Goal: Transaction & Acquisition: Obtain resource

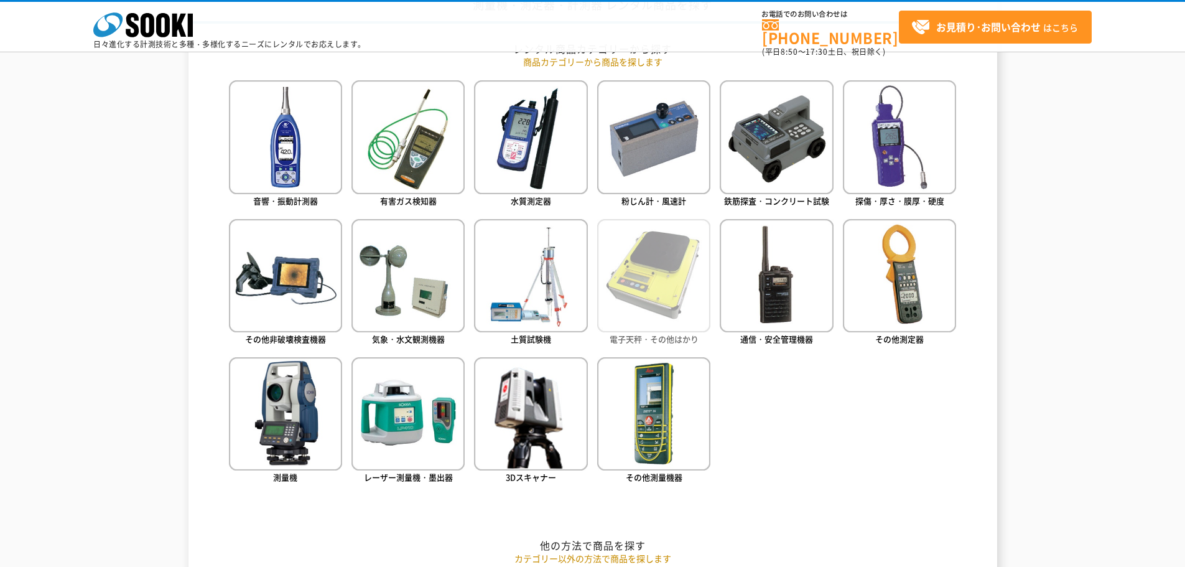
scroll to position [622, 0]
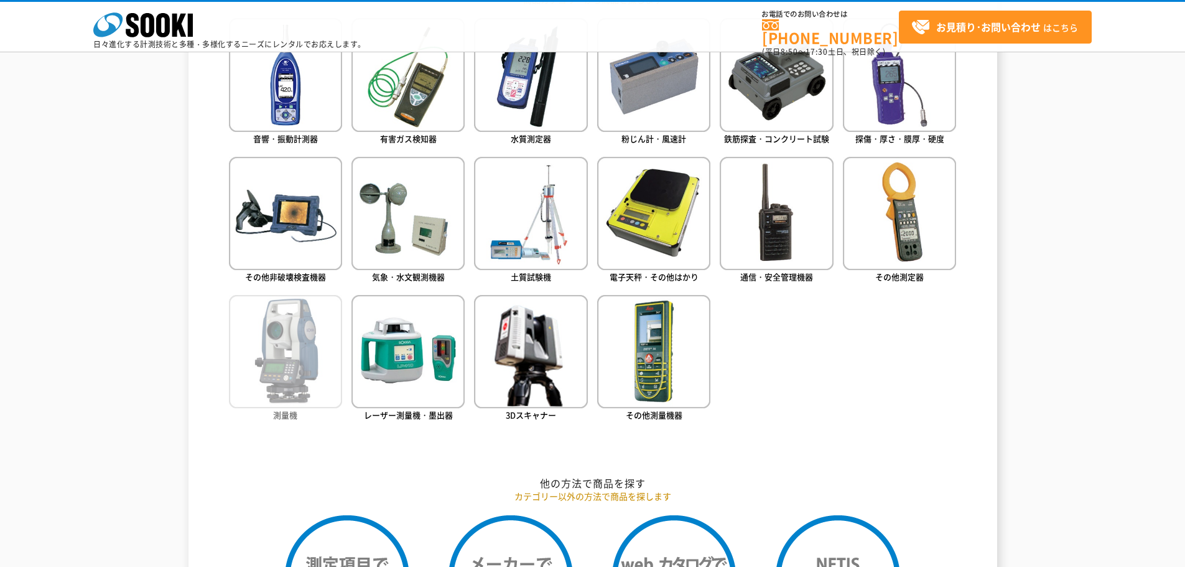
click at [325, 350] on img at bounding box center [285, 351] width 113 height 113
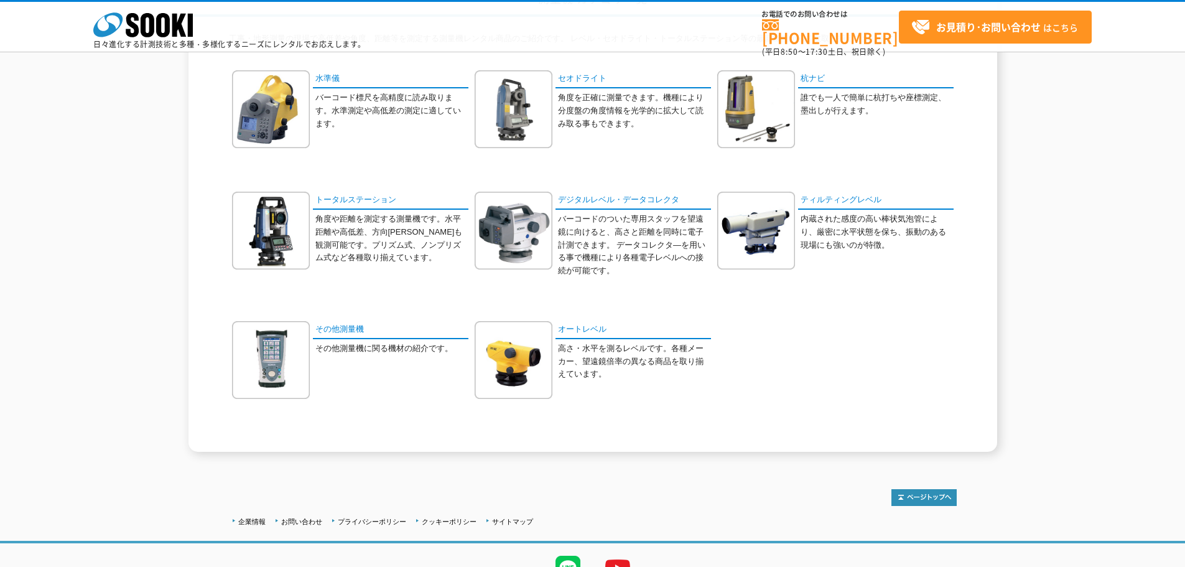
scroll to position [187, 0]
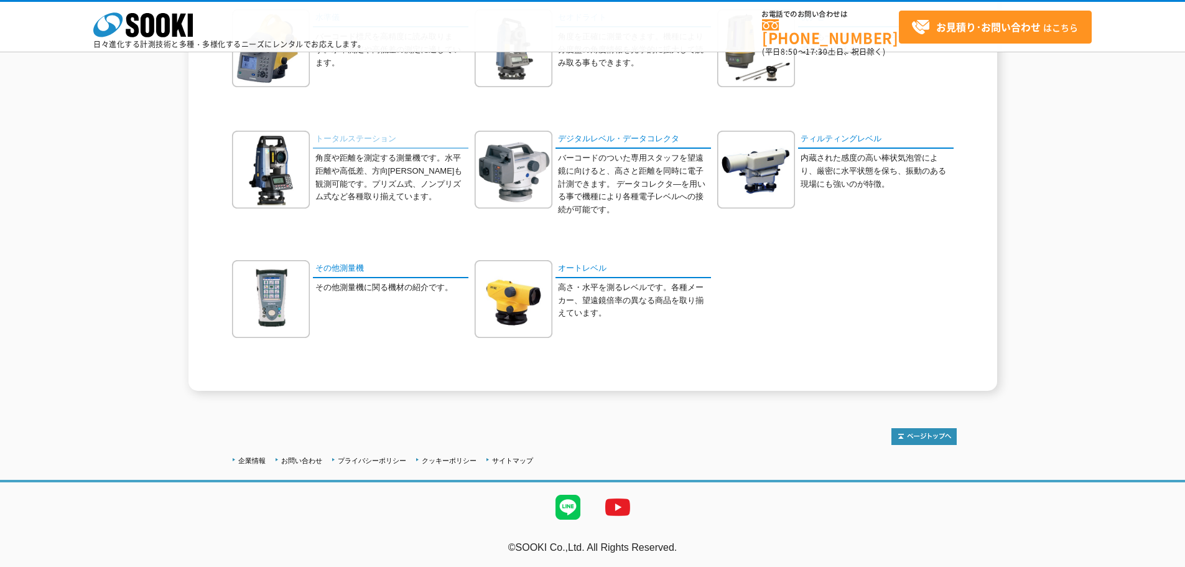
click at [348, 142] on link "トータルステーション" at bounding box center [390, 140] width 155 height 18
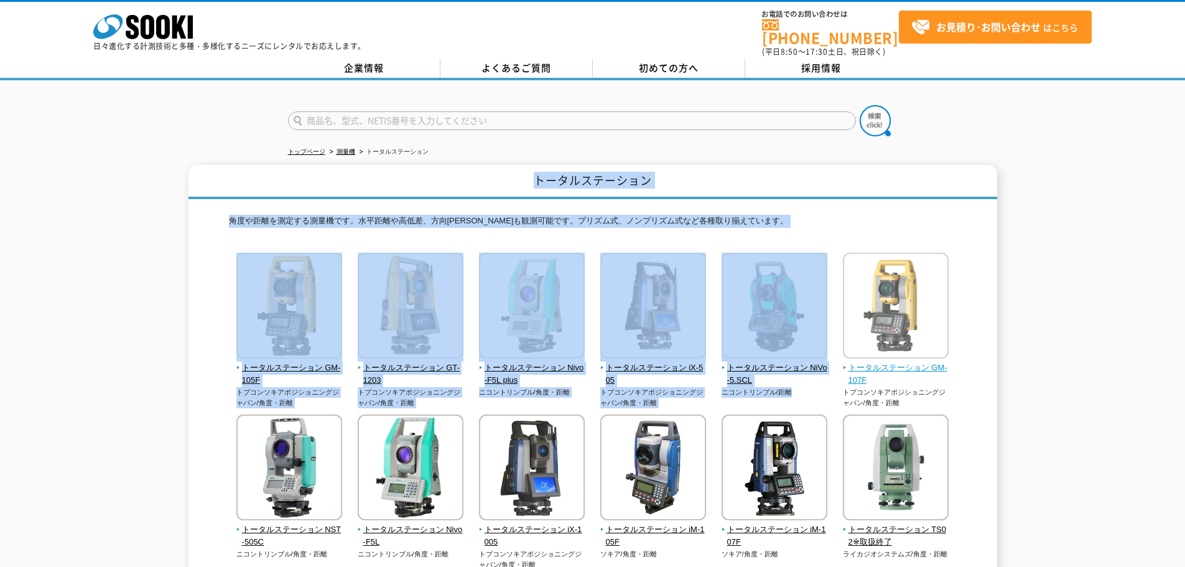
drag, startPoint x: 523, startPoint y: 180, endPoint x: 868, endPoint y: 271, distance: 356.3
click at [867, 271] on div "トータルステーション 角度や距離を測定する測量機です。水平距離や高低差、方向角等も観測可能です。プリズム式、ノンプリズム式など各種取り揃えています。 トータル…" at bounding box center [592, 535] width 809 height 741
click at [897, 199] on div "角度や距離を測定する測量機です。水平距離や高低差、方向角等も観測可能です。プリズム式、ノンプリズム式など各種取り揃えています。 トータルステーション GM-1…" at bounding box center [593, 552] width 728 height 707
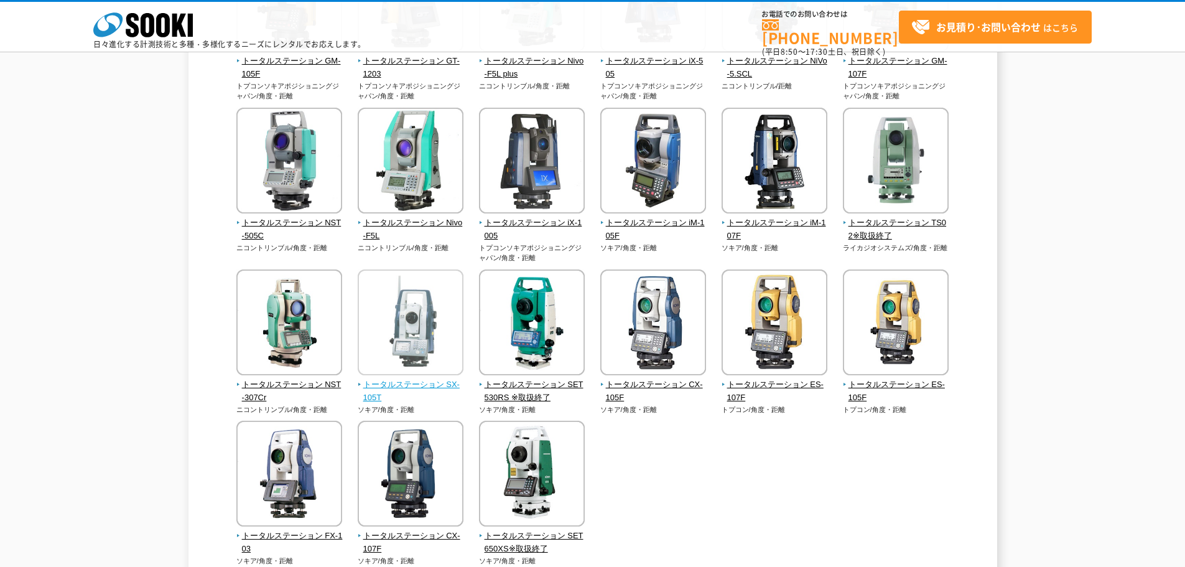
scroll to position [373, 0]
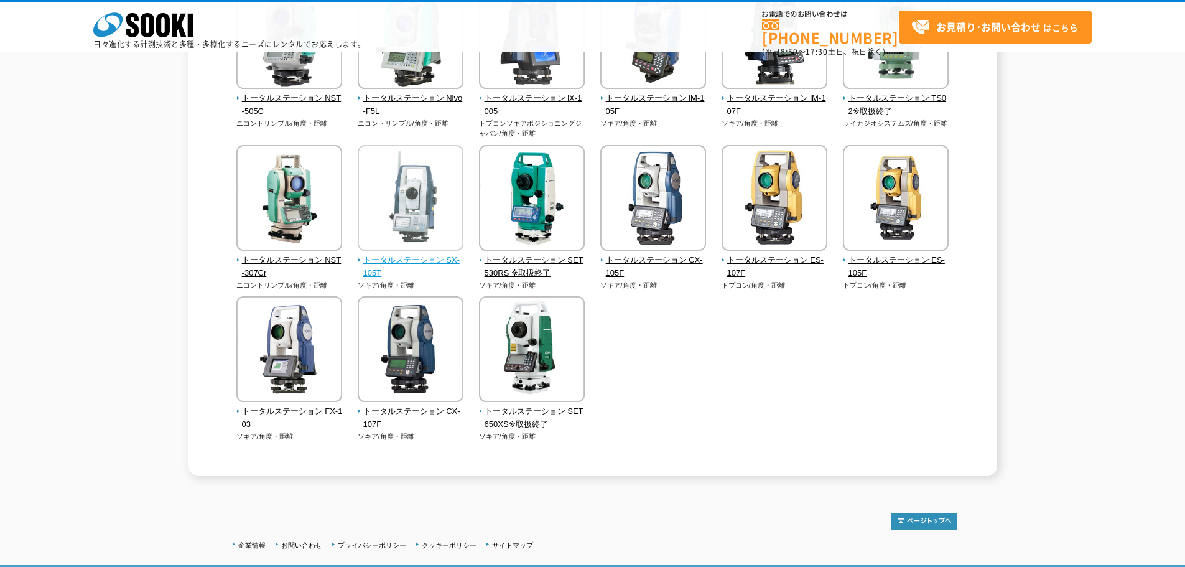
click at [435, 254] on img at bounding box center [411, 199] width 106 height 109
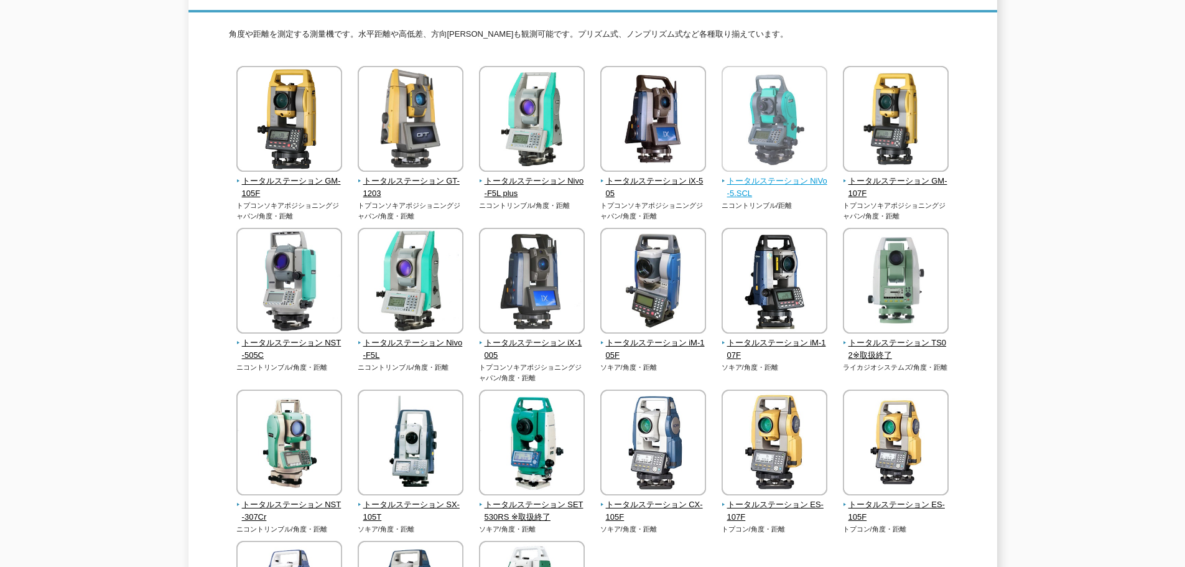
scroll to position [62, 0]
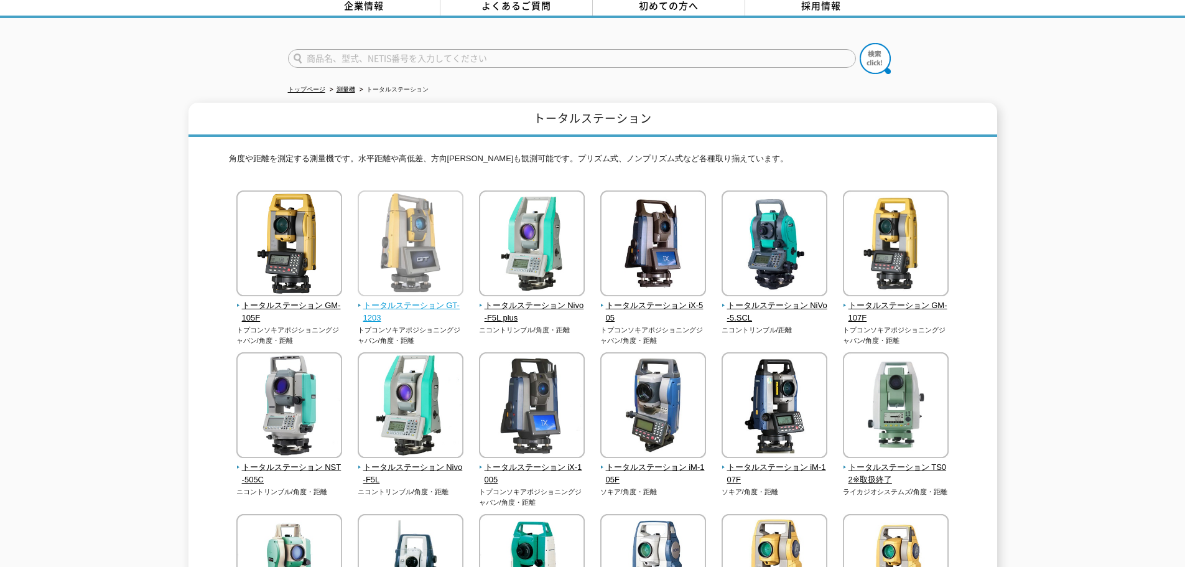
click at [417, 249] on img at bounding box center [411, 244] width 106 height 109
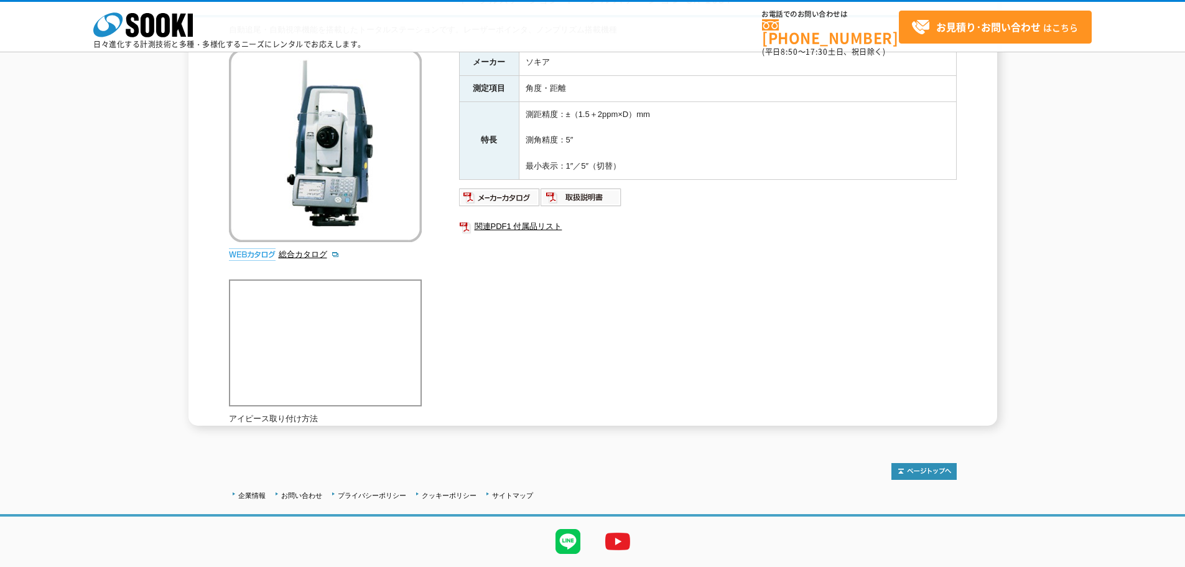
scroll to position [160, 0]
